Goal: Submit feedback/report problem

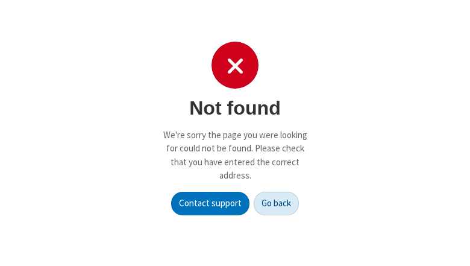
click at [277, 203] on button "Go back" at bounding box center [276, 204] width 45 height 24
click at [235, 133] on p "We're sorry the page you were looking for could not be found. Please check that…" at bounding box center [235, 155] width 145 height 54
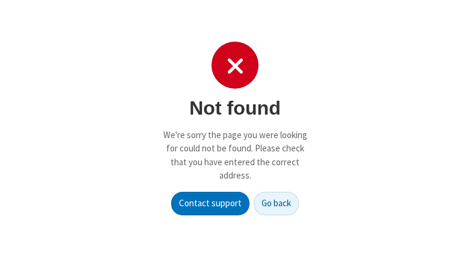
click at [235, 133] on p "We're sorry the page you were looking for could not be found. Please check that…" at bounding box center [235, 155] width 145 height 54
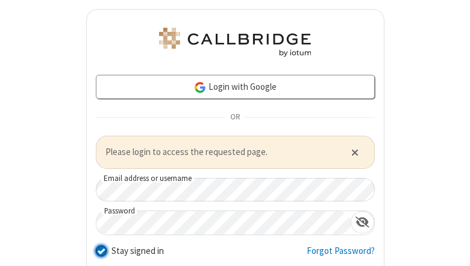
click at [96, 250] on input "Stay signed in" at bounding box center [101, 250] width 11 height 13
checkbox input "false"
click at [352, 151] on span "Close alert" at bounding box center [355, 152] width 7 height 10
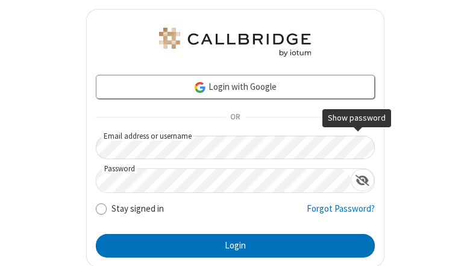
scroll to position [36, 0]
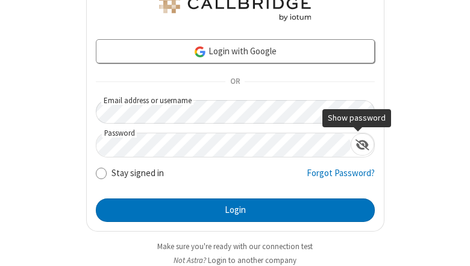
click at [250, 260] on button "Login to another company" at bounding box center [252, 259] width 89 height 11
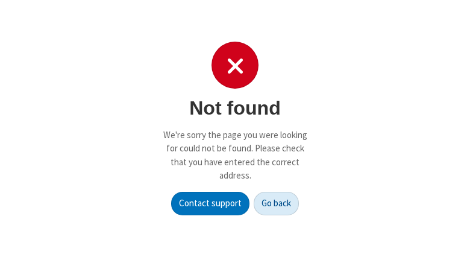
click at [277, 203] on button "Go back" at bounding box center [276, 204] width 45 height 24
click at [235, 133] on p "We're sorry the page you were looking for could not be found. Please check that…" at bounding box center [235, 155] width 145 height 54
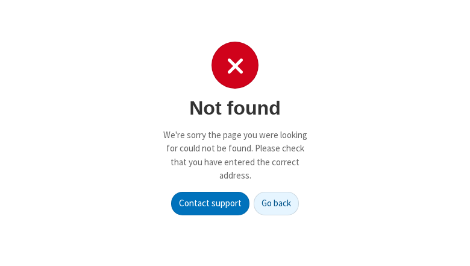
click at [235, 133] on p "We're sorry the page you were looking for could not be found. Please check that…" at bounding box center [235, 155] width 145 height 54
click at [277, 203] on button "Go back" at bounding box center [276, 204] width 45 height 24
click at [235, 133] on p "We're sorry the page you were looking for could not be found. Please check that…" at bounding box center [235, 155] width 145 height 54
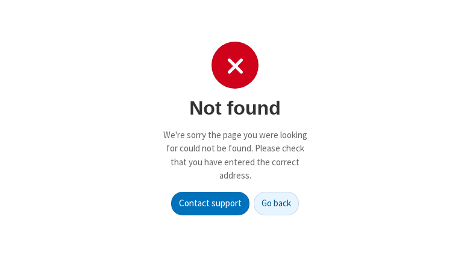
click at [235, 133] on p "We're sorry the page you were looking for could not be found. Please check that…" at bounding box center [235, 155] width 145 height 54
